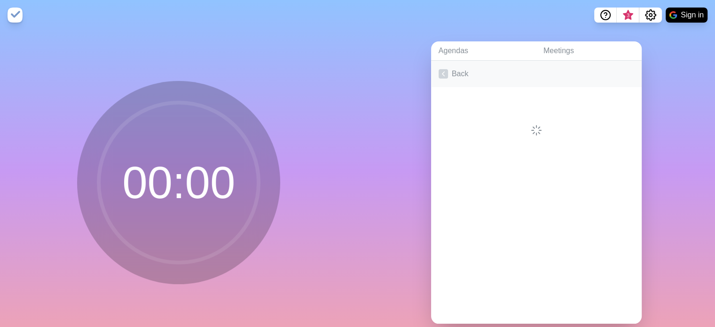
click at [442, 73] on polyline at bounding box center [443, 74] width 2 height 4
click at [489, 75] on link "Create an Agenda" at bounding box center [536, 74] width 211 height 26
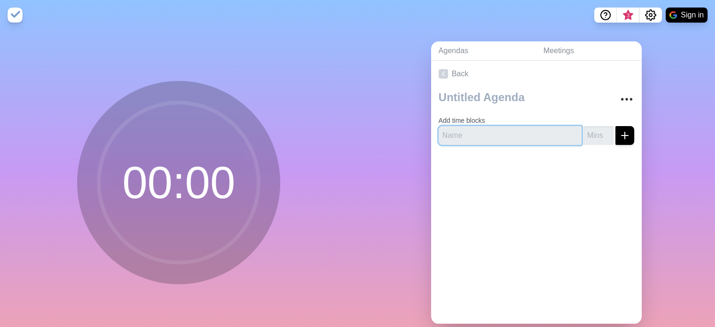
click at [471, 130] on input "text" at bounding box center [510, 135] width 143 height 19
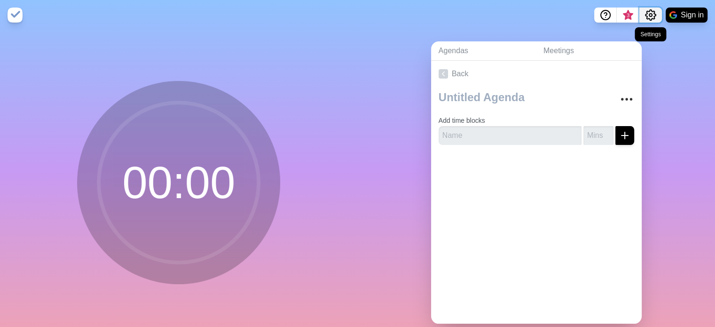
click at [652, 17] on icon "Settings" at bounding box center [650, 14] width 11 height 11
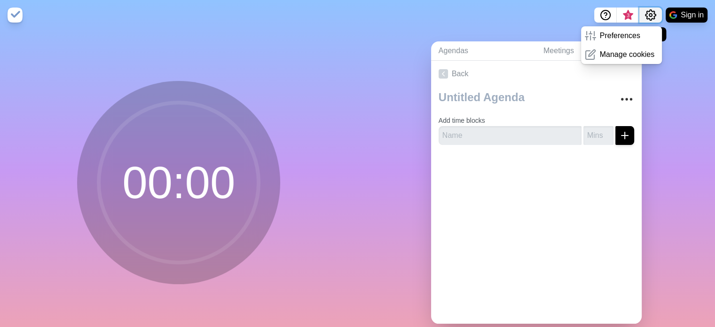
click at [652, 17] on icon "Settings" at bounding box center [650, 14] width 11 height 11
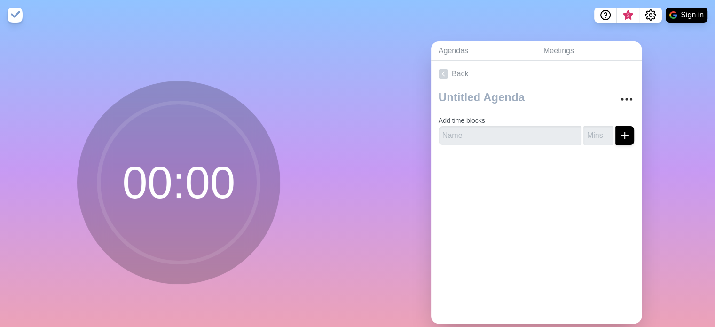
click at [15, 10] on img at bounding box center [15, 15] width 15 height 15
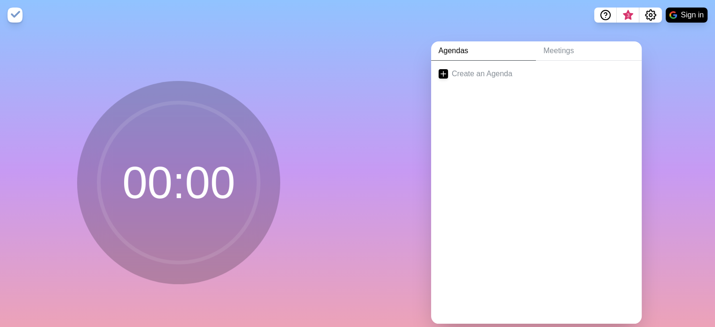
click at [13, 16] on img at bounding box center [15, 15] width 15 height 15
click at [565, 52] on link "Meetings" at bounding box center [589, 50] width 106 height 19
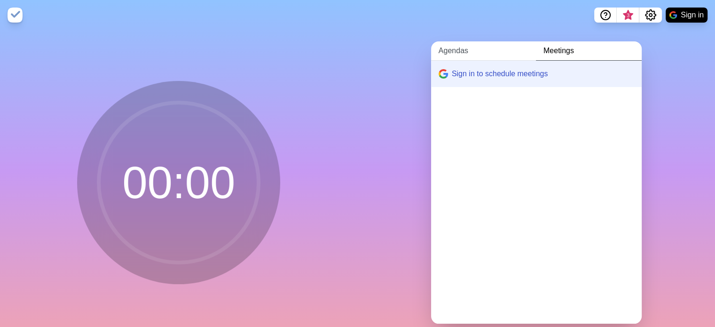
click at [476, 48] on link "Agendas" at bounding box center [483, 50] width 105 height 19
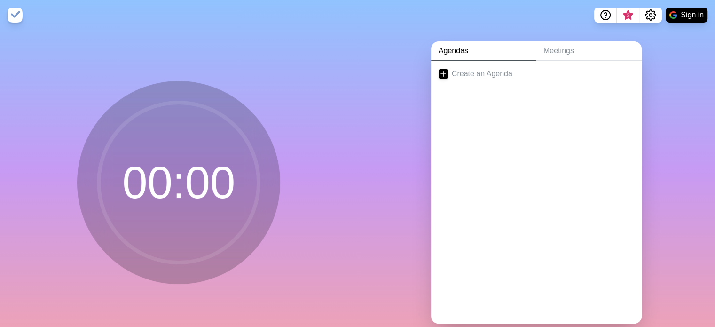
click at [205, 175] on circle at bounding box center [179, 182] width 160 height 160
